Goal: Task Accomplishment & Management: Manage account settings

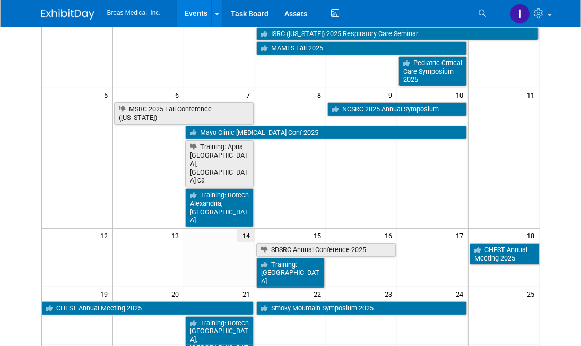
scroll to position [106, 0]
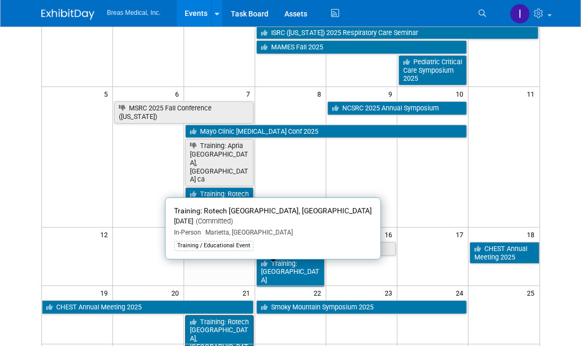
click at [217, 315] on link "Training: Rotech [GEOGRAPHIC_DATA], [GEOGRAPHIC_DATA]" at bounding box center [219, 338] width 68 height 47
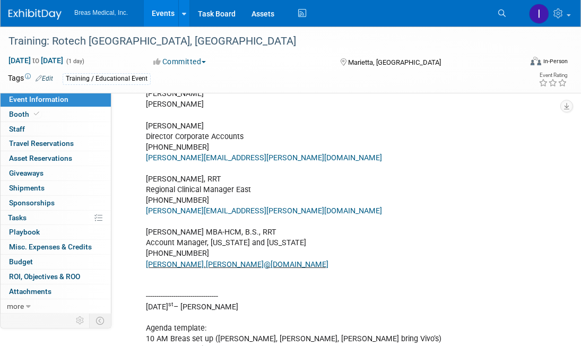
scroll to position [318, 0]
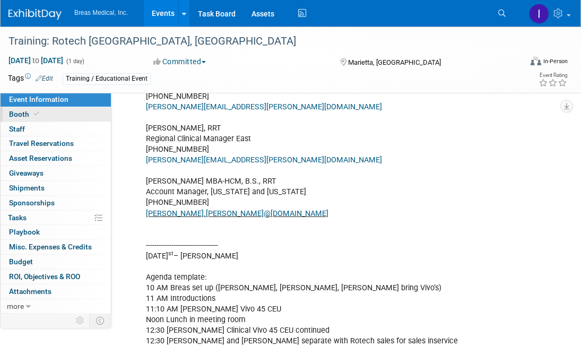
click at [19, 112] on span "Booth" at bounding box center [25, 114] width 32 height 8
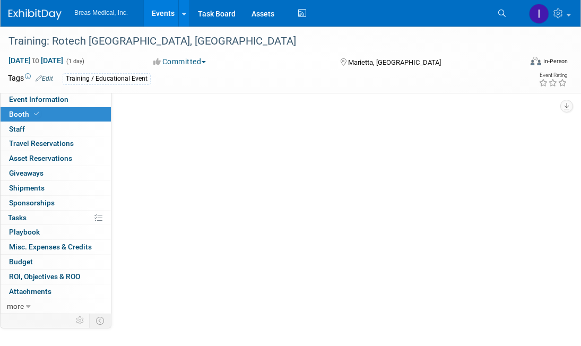
scroll to position [0, 0]
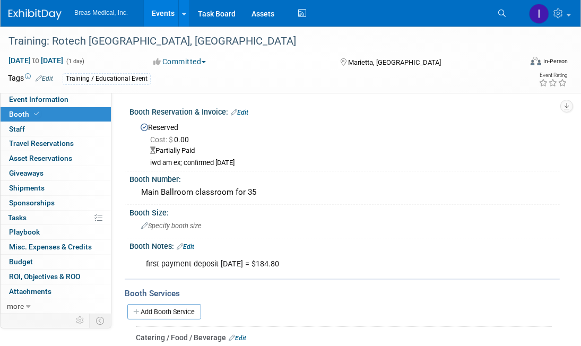
click at [193, 244] on link "Edit" at bounding box center [186, 246] width 18 height 7
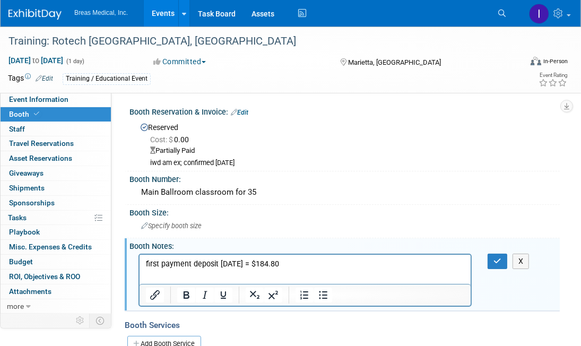
click at [333, 269] on p "first payment deposit [DATE] = $184.80" at bounding box center [304, 263] width 319 height 11
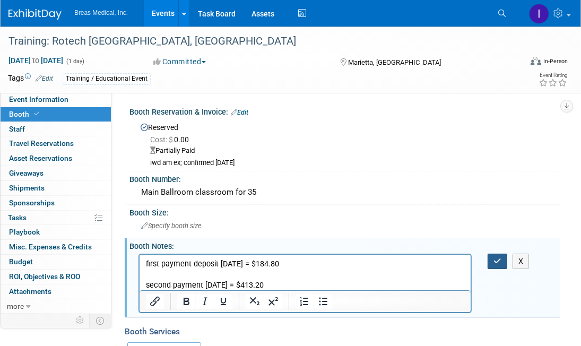
click at [497, 257] on icon "button" at bounding box center [498, 260] width 8 height 7
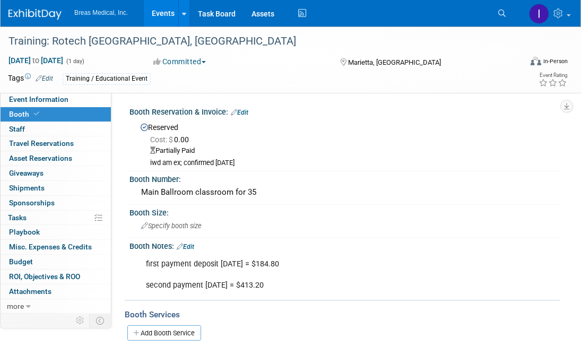
click at [248, 114] on link "Edit" at bounding box center [240, 112] width 18 height 7
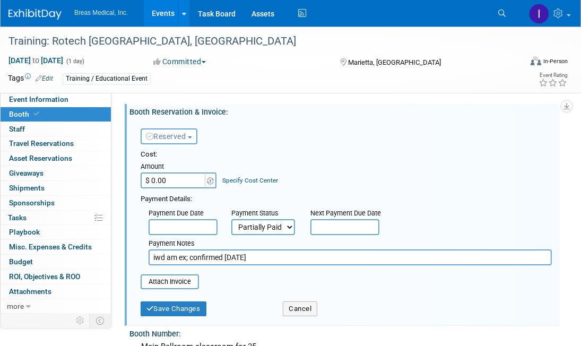
click at [278, 256] on input "iwd am ex; confirmed [DATE]" at bounding box center [350, 257] width 403 height 16
type input "iwd am ex; confirmed [DATE]; balance paid [DATE]"
click at [176, 182] on input "$ 0.00" at bounding box center [174, 180] width 66 height 16
type input "$ 598.00"
click at [188, 301] on button "Save Changes" at bounding box center [174, 308] width 66 height 15
